Goal: Information Seeking & Learning: Learn about a topic

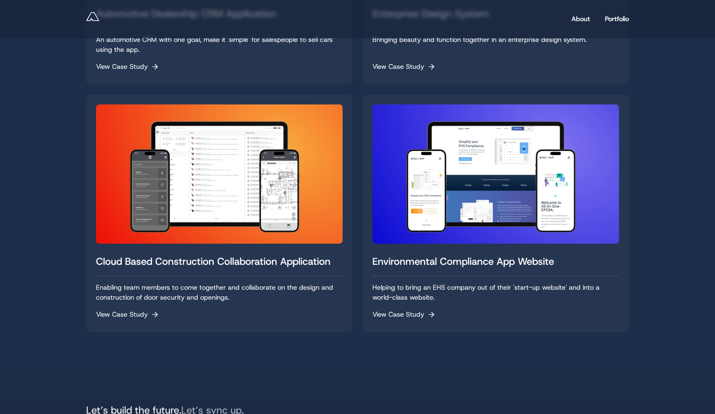
scroll to position [474, 0]
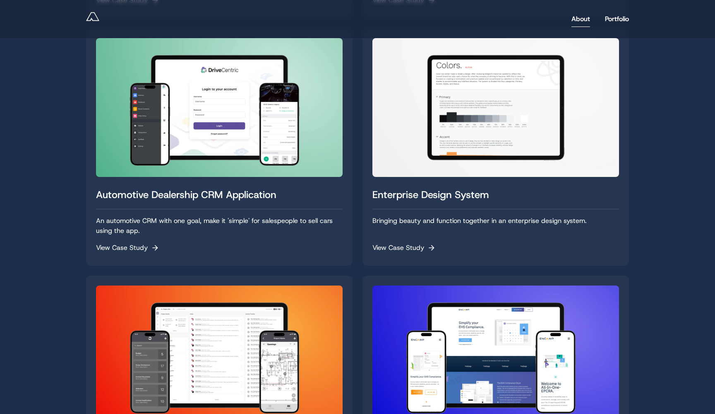
click at [581, 20] on link "About" at bounding box center [581, 19] width 19 height 16
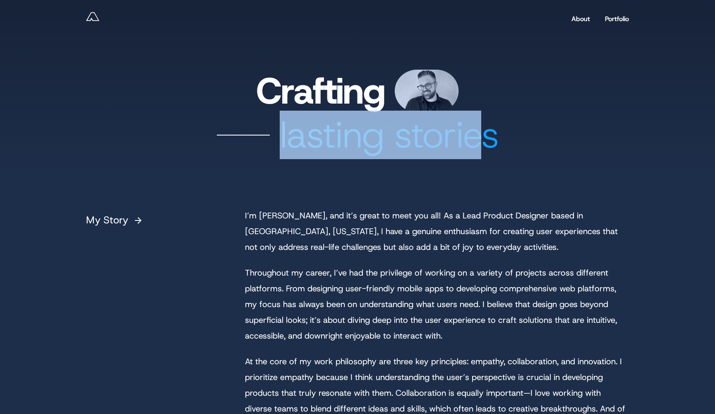
drag, startPoint x: 281, startPoint y: 143, endPoint x: 478, endPoint y: 146, distance: 197.1
click at [478, 146] on div "lasting stories" at bounding box center [357, 135] width 543 height 46
drag, startPoint x: 293, startPoint y: 132, endPoint x: 476, endPoint y: 138, distance: 183.1
click at [476, 138] on div "lasting stories" at bounding box center [357, 135] width 543 height 46
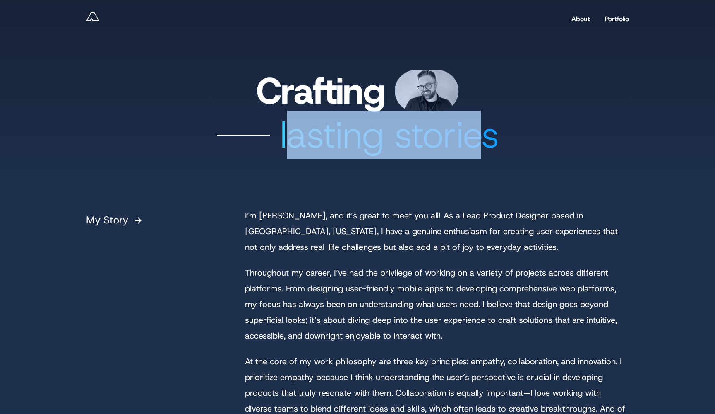
click at [476, 138] on div "lasting stories" at bounding box center [357, 135] width 543 height 46
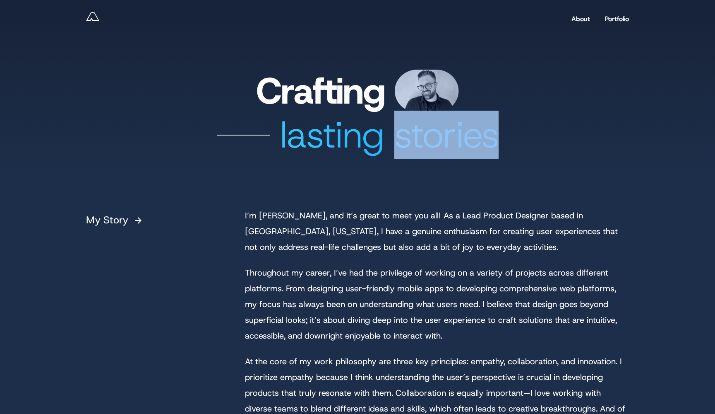
click at [477, 138] on div "lasting stories" at bounding box center [357, 135] width 543 height 46
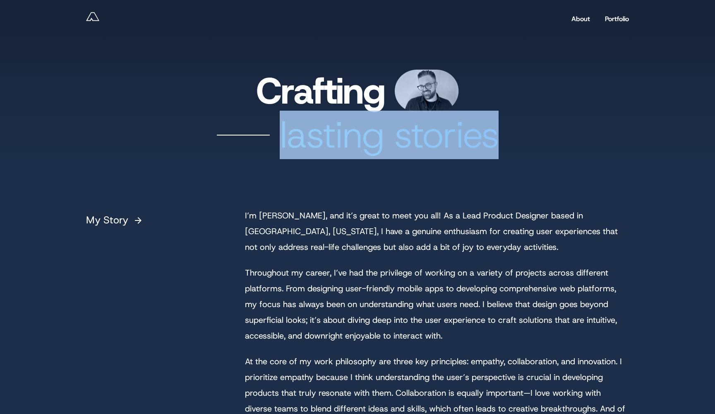
click at [477, 138] on div "lasting stories" at bounding box center [357, 135] width 543 height 46
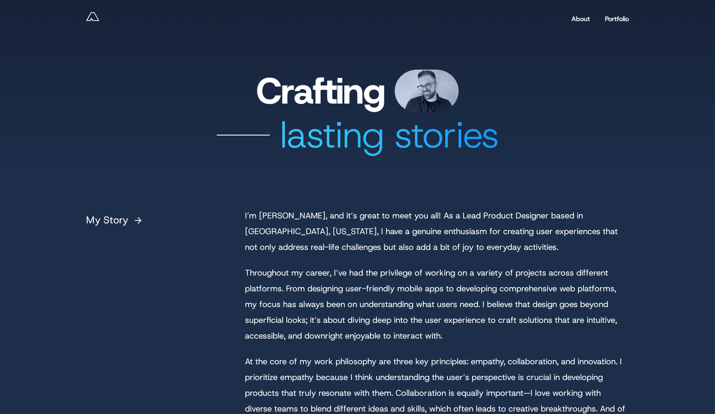
drag, startPoint x: 468, startPoint y: 219, endPoint x: 465, endPoint y: 212, distance: 8.3
click at [468, 219] on p "I’m [PERSON_NAME], and it’s great to meet you all! As a Lead Product Designer b…" at bounding box center [437, 230] width 384 height 47
click at [605, 18] on link "Portfolio" at bounding box center [617, 19] width 24 height 16
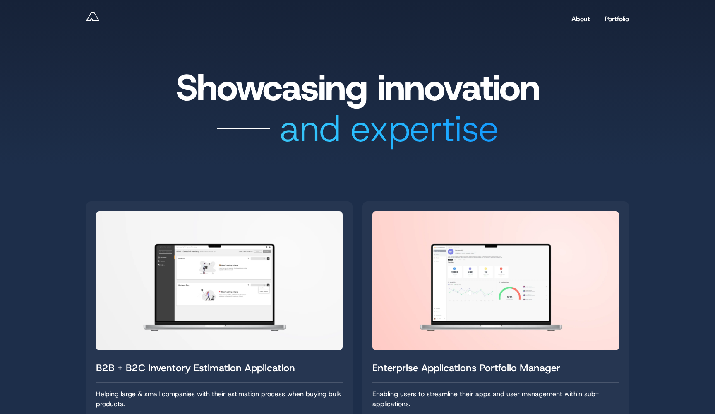
click at [573, 20] on link "About" at bounding box center [581, 19] width 19 height 16
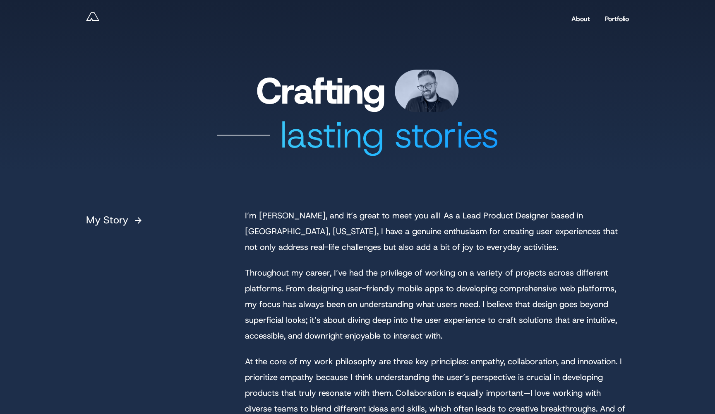
click at [93, 19] on icon "Andy Reff - Lead Product Designer" at bounding box center [92, 16] width 13 height 13
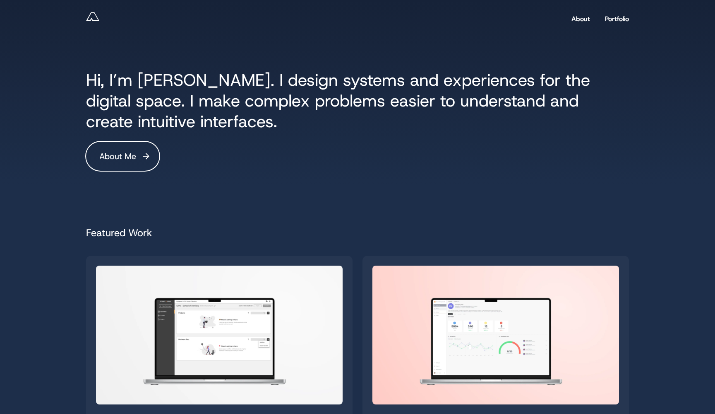
click at [129, 111] on h1 "Hi, I’m [PERSON_NAME]. I design systems and experiences for the digital space. …" at bounding box center [357, 101] width 543 height 62
click at [128, 110] on h1 "Hi, I’m [PERSON_NAME]. I design systems and experiences for the digital space. …" at bounding box center [357, 101] width 543 height 62
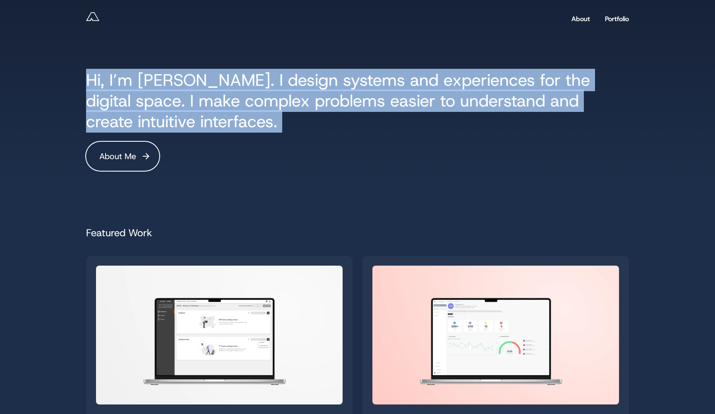
click at [128, 110] on h1 "Hi, I’m [PERSON_NAME]. I design systems and experiences for the digital space. …" at bounding box center [357, 101] width 543 height 62
